Goal: Feedback & Contribution: Leave review/rating

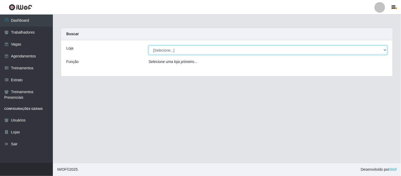
click at [157, 52] on select "[Selecione...] Carnes & Cortes" at bounding box center [268, 49] width 239 height 9
select select "433"
click at [149, 45] on select "[Selecione...] Carnes & Cortes" at bounding box center [268, 49] width 239 height 9
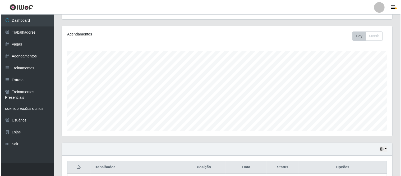
scroll to position [104, 0]
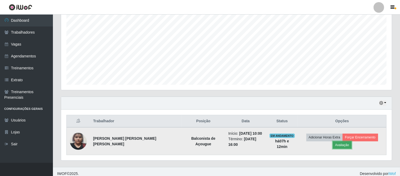
click at [351, 141] on button "Avaliação" at bounding box center [342, 144] width 19 height 7
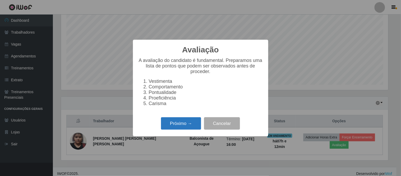
click at [188, 123] on button "Próximo →" at bounding box center [181, 123] width 40 height 12
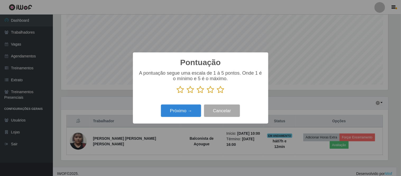
scroll to position [264237, 264019]
click at [200, 92] on icon at bounding box center [200, 90] width 7 height 8
click at [197, 94] on input "radio" at bounding box center [197, 94] width 0 height 0
click at [190, 111] on button "Próximo →" at bounding box center [181, 110] width 40 height 12
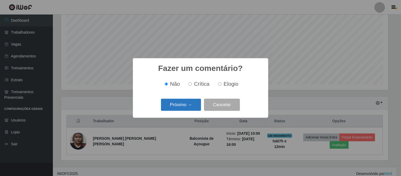
click at [188, 107] on button "Próximo →" at bounding box center [181, 105] width 40 height 12
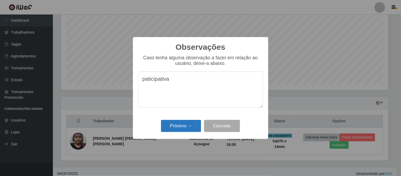
type textarea "paticipativa"
click at [179, 126] on button "Próximo →" at bounding box center [181, 126] width 40 height 12
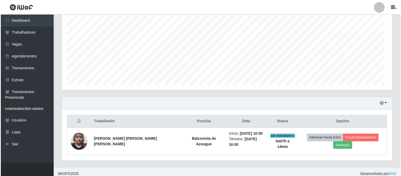
scroll to position [109, 330]
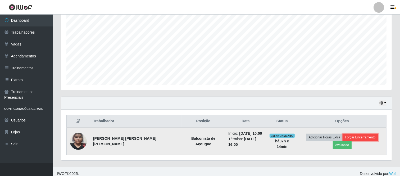
click at [346, 140] on button "Forçar Encerramento" at bounding box center [359, 136] width 35 height 7
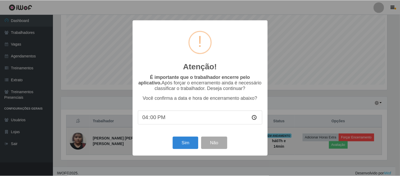
scroll to position [109, 327]
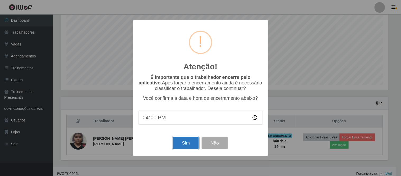
click at [176, 139] on button "Sim" at bounding box center [186, 143] width 26 height 12
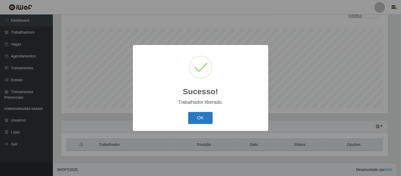
click at [194, 119] on button "OK" at bounding box center [200, 118] width 25 height 12
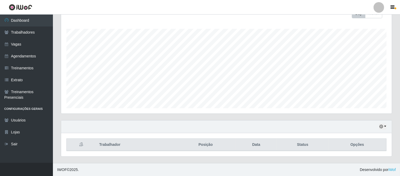
scroll to position [109, 330]
